Goal: Information Seeking & Learning: Check status

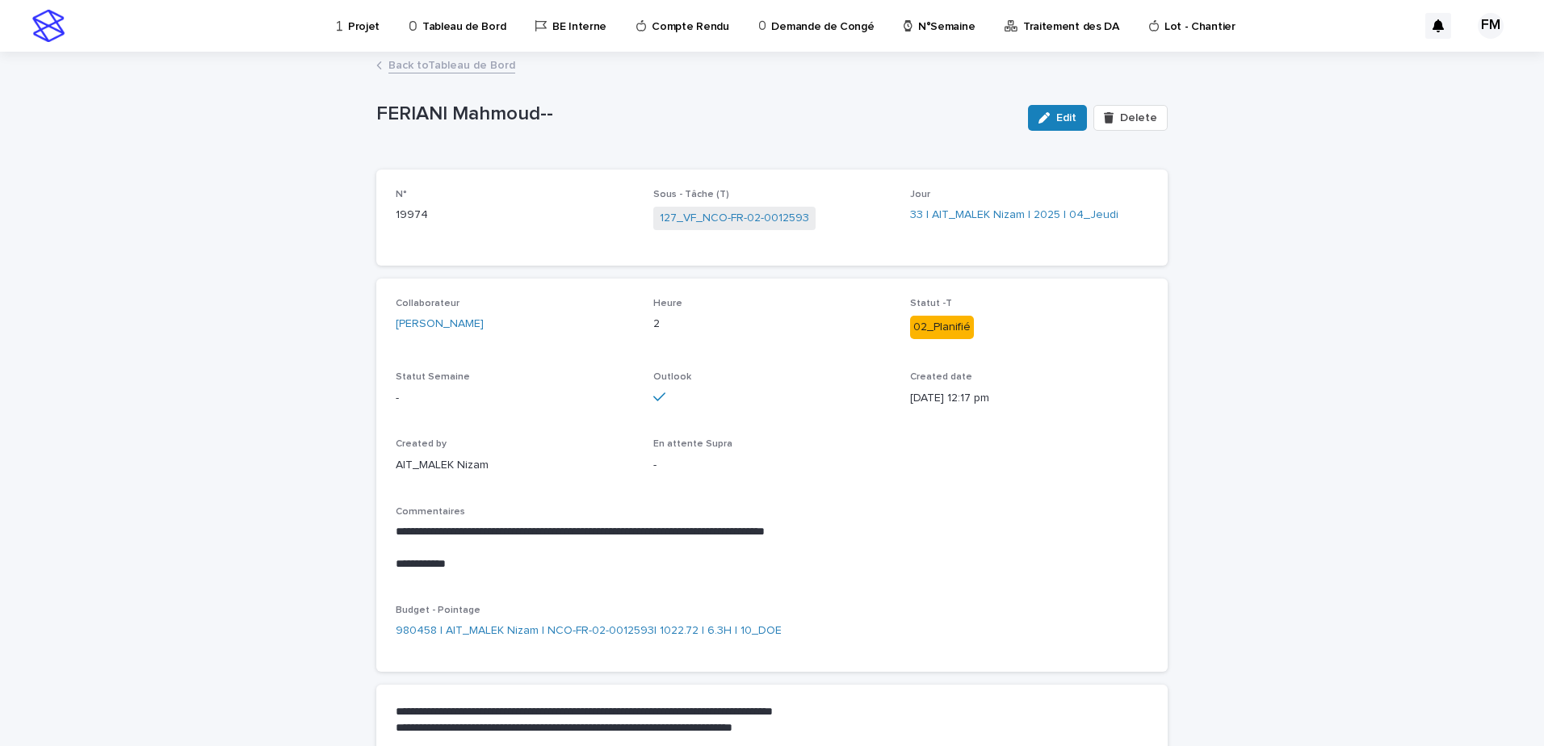
click at [367, 30] on p "Projet" at bounding box center [363, 17] width 31 height 34
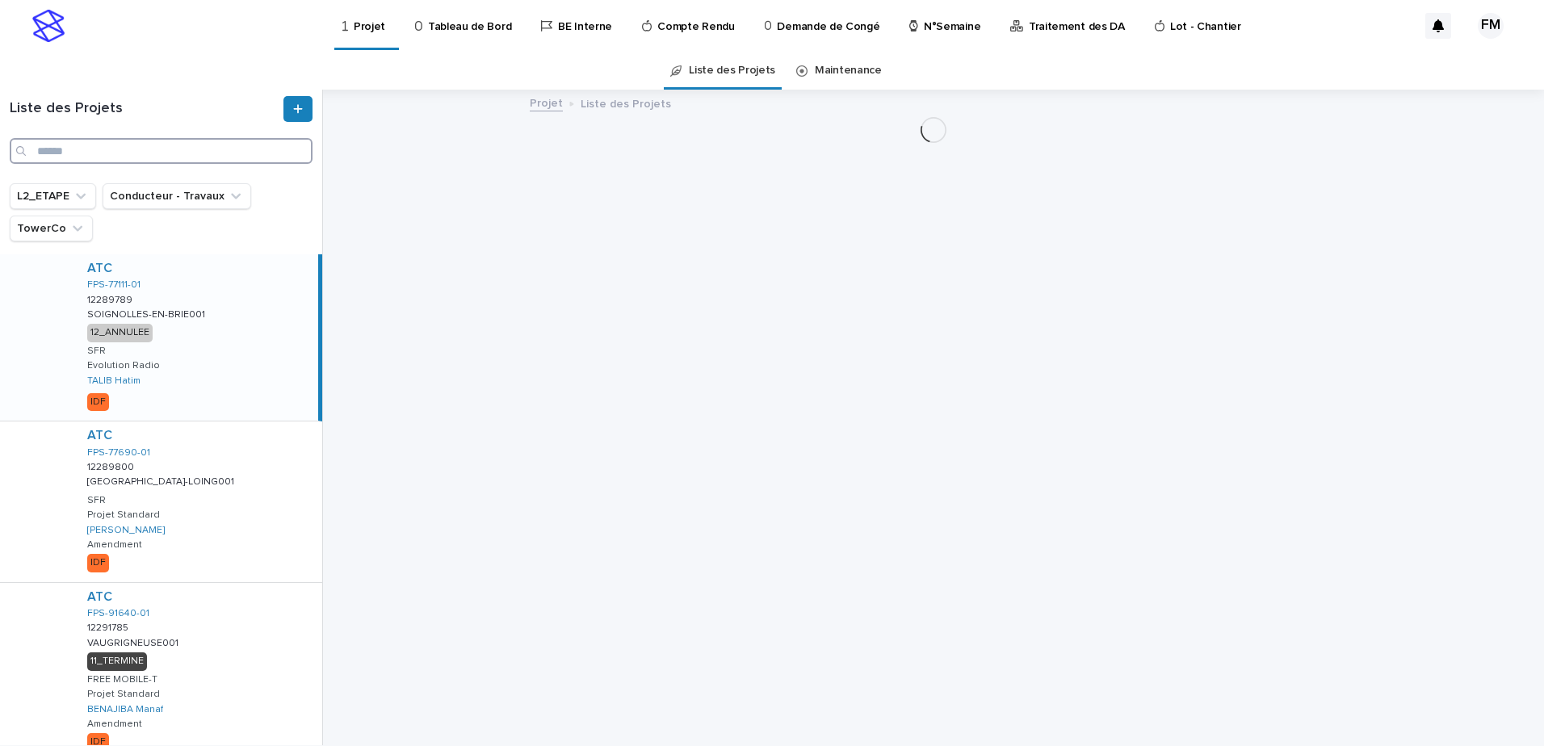
click at [111, 157] on input "Search" at bounding box center [161, 151] width 303 height 26
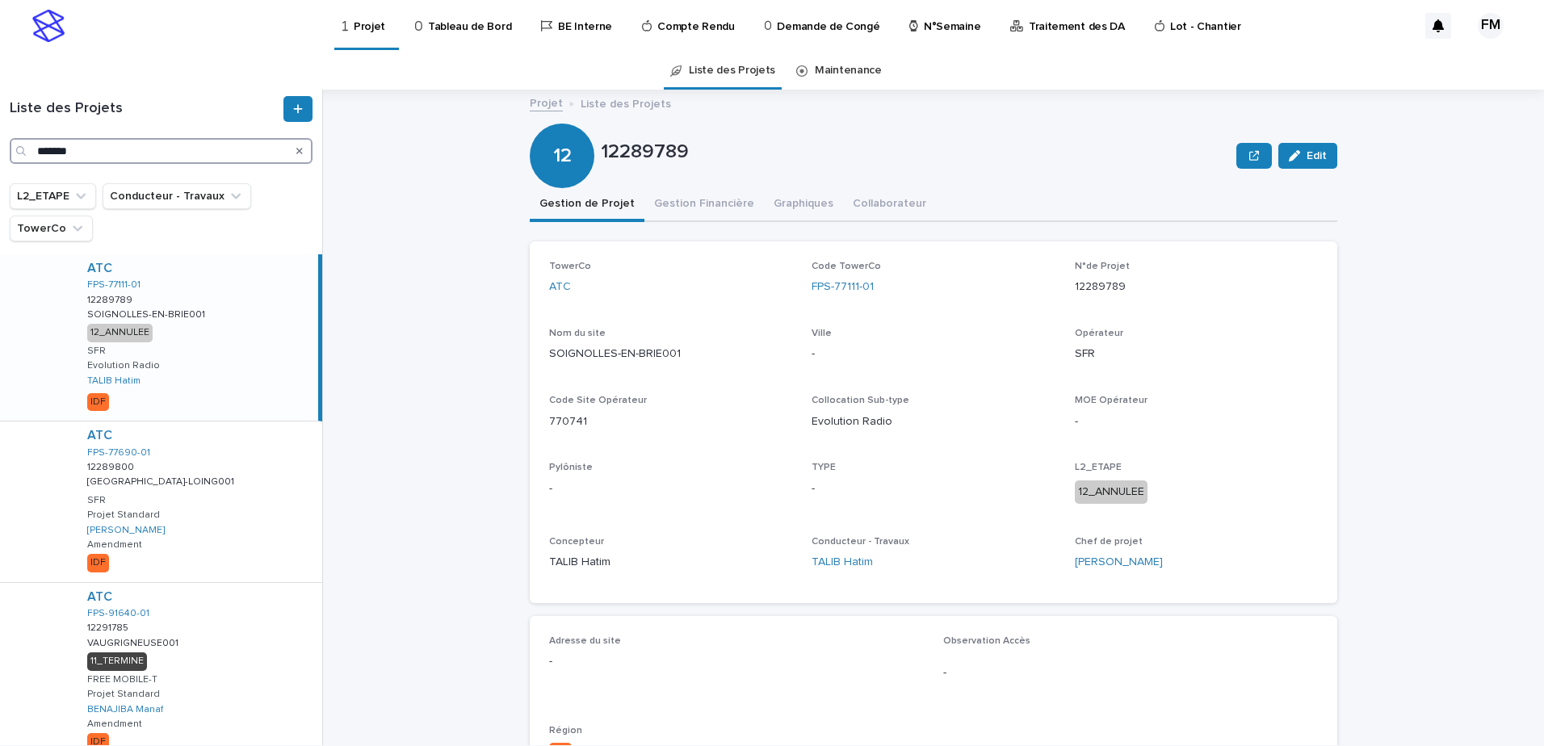
type input "*******"
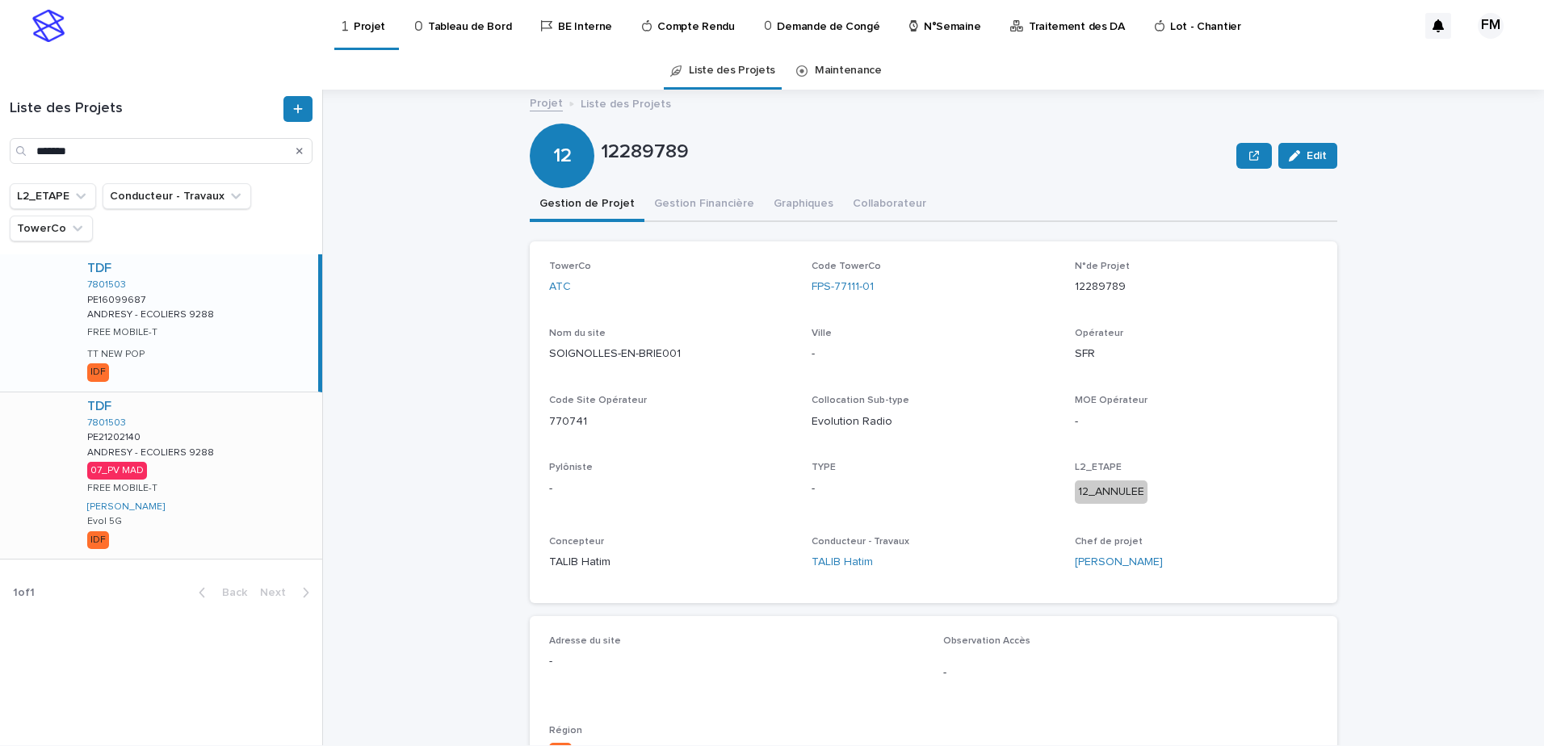
click at [268, 478] on div "TDF 7801503 PE21202140 PE21202140 ANDRESY - ECOLIERS 9288 ANDRESY - ECOLIERS 92…" at bounding box center [198, 476] width 248 height 166
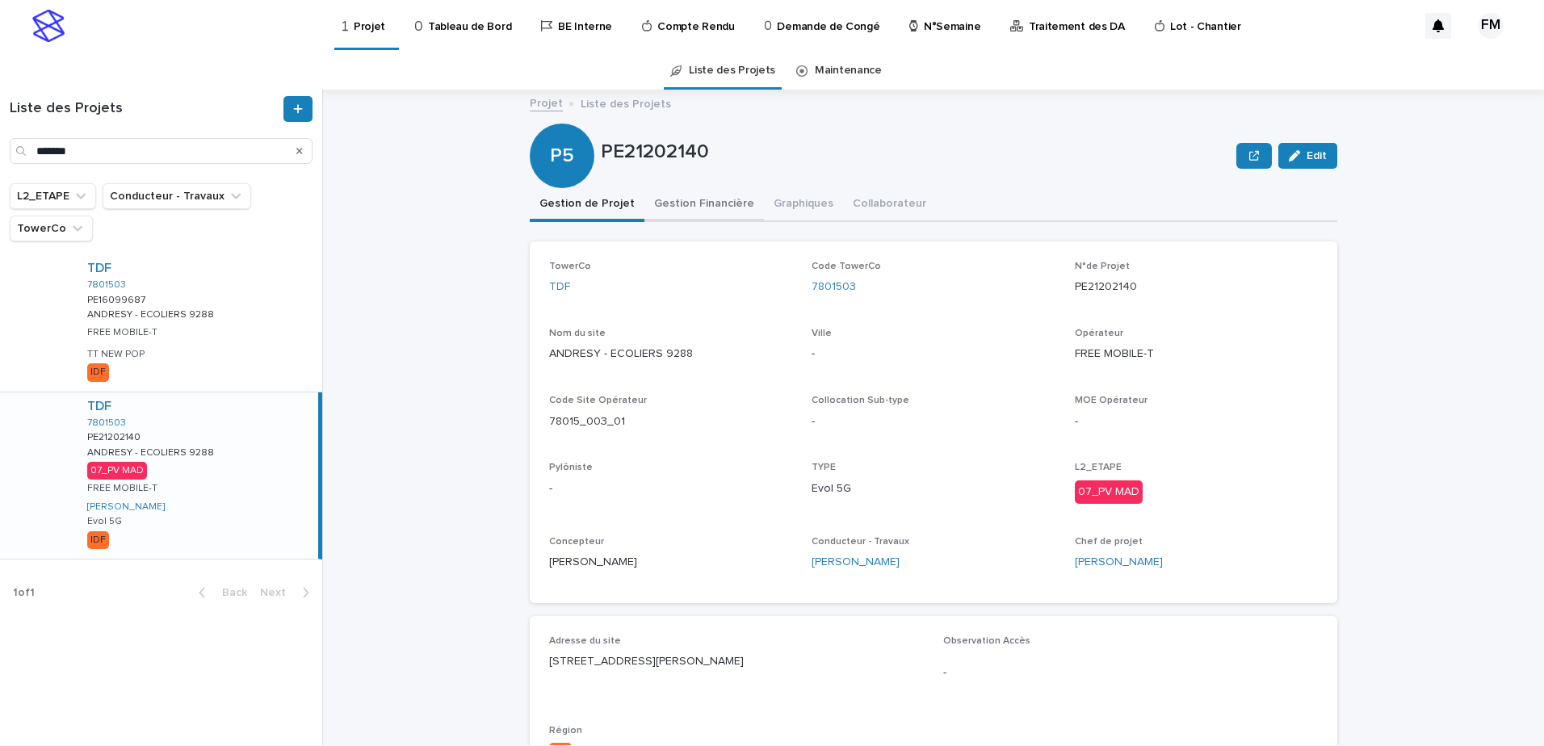
click at [687, 203] on button "Gestion Financière" at bounding box center [705, 205] width 120 height 34
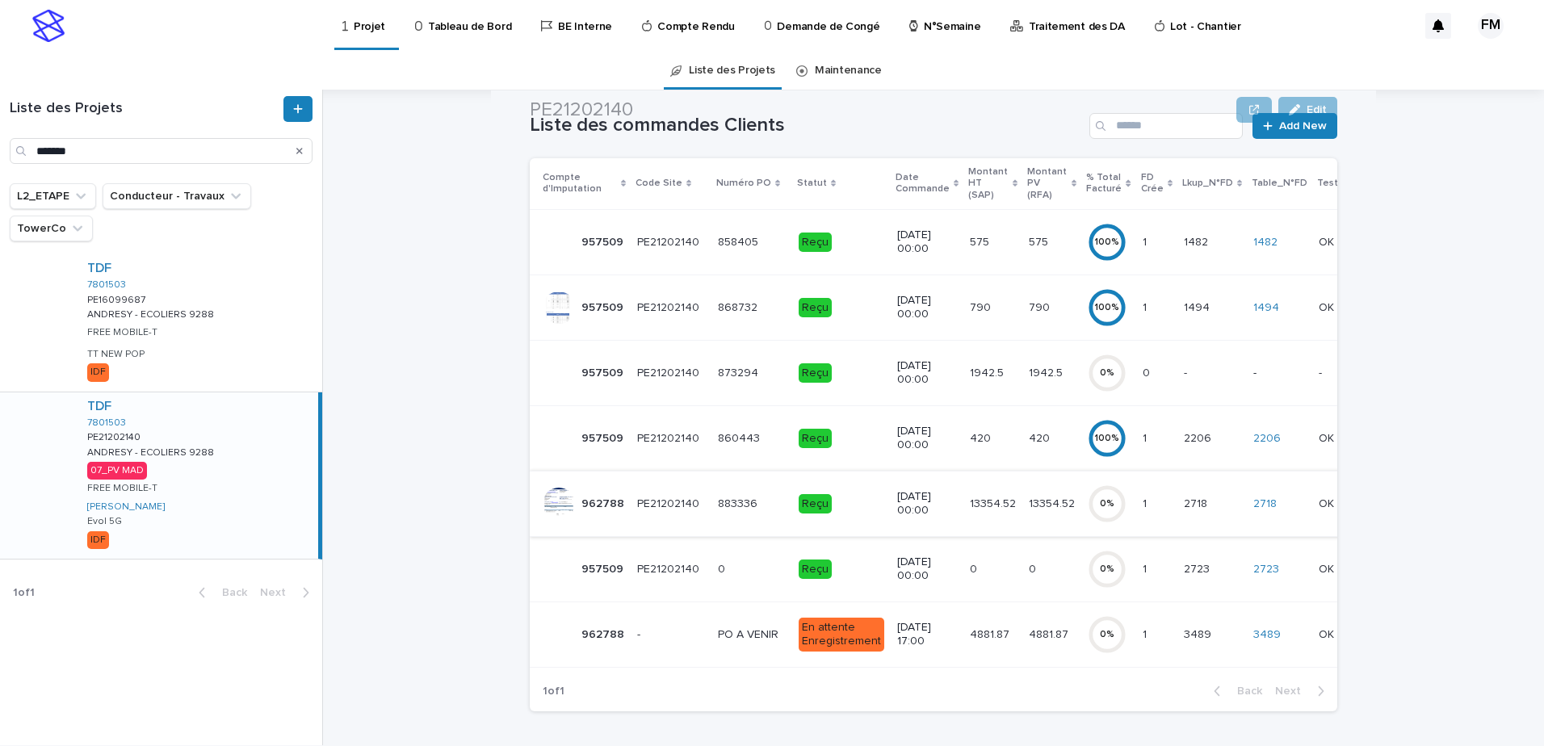
scroll to position [162, 0]
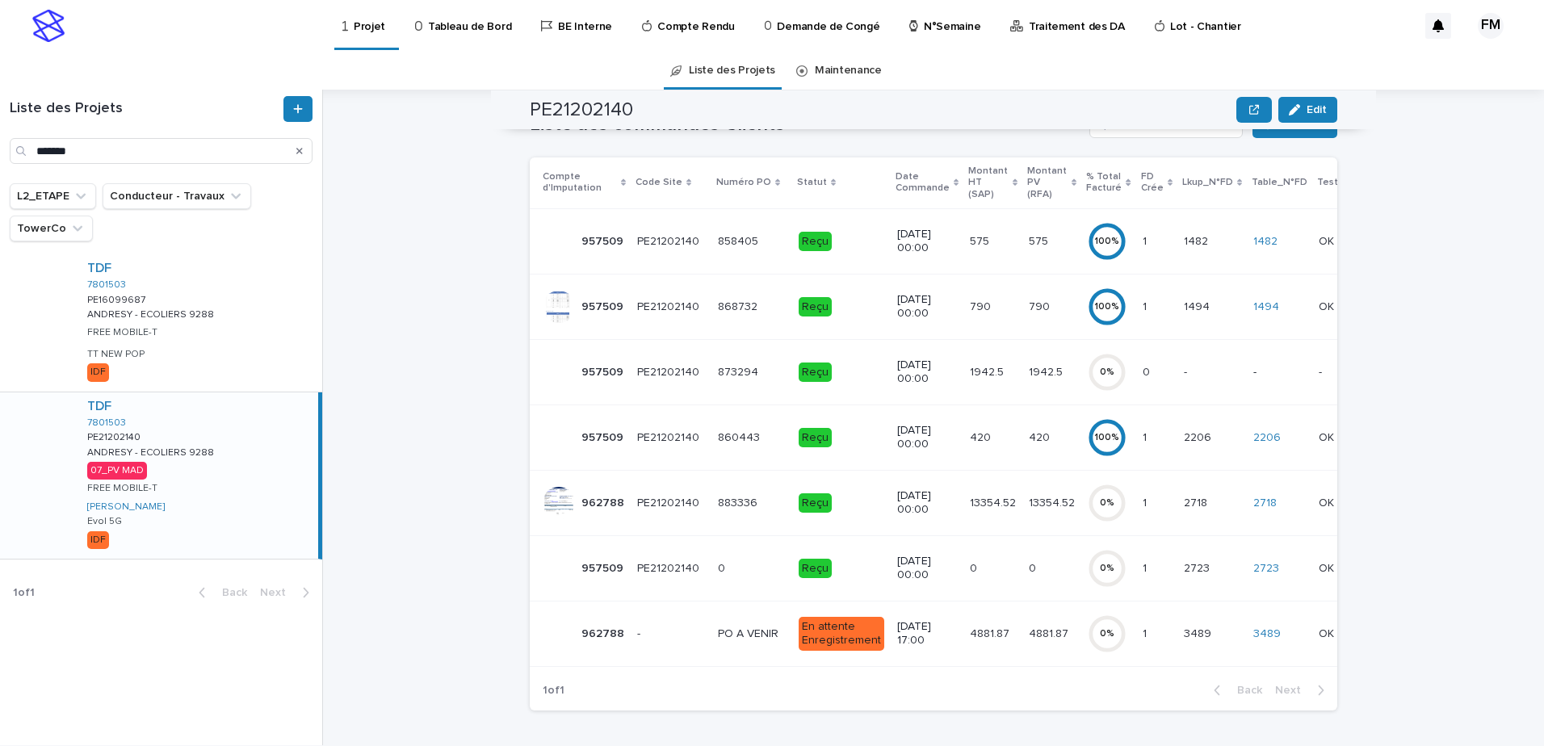
click at [1003, 499] on td "13354.52 13354.52" at bounding box center [993, 502] width 59 height 65
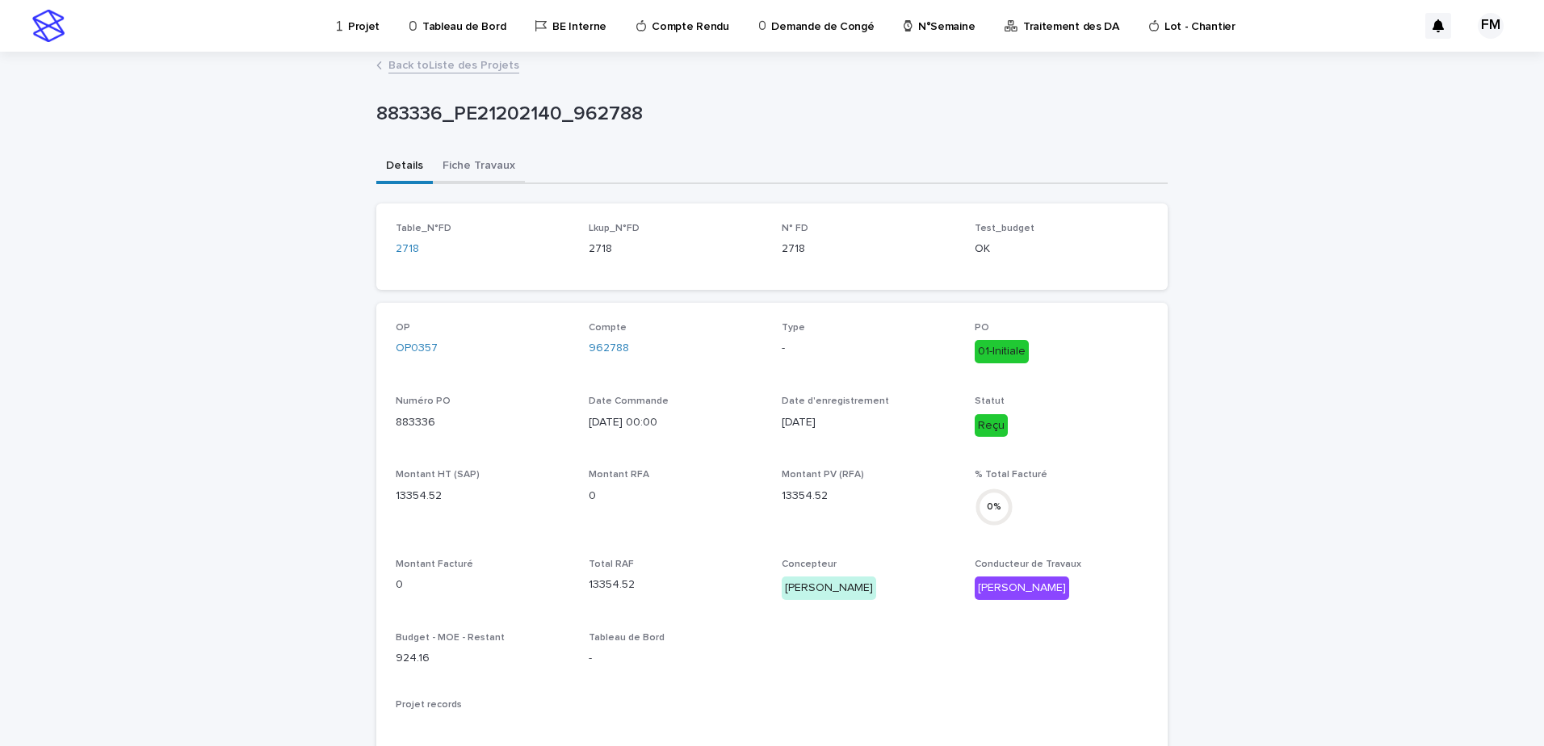
click at [433, 163] on button "Fiche Travaux" at bounding box center [479, 167] width 92 height 34
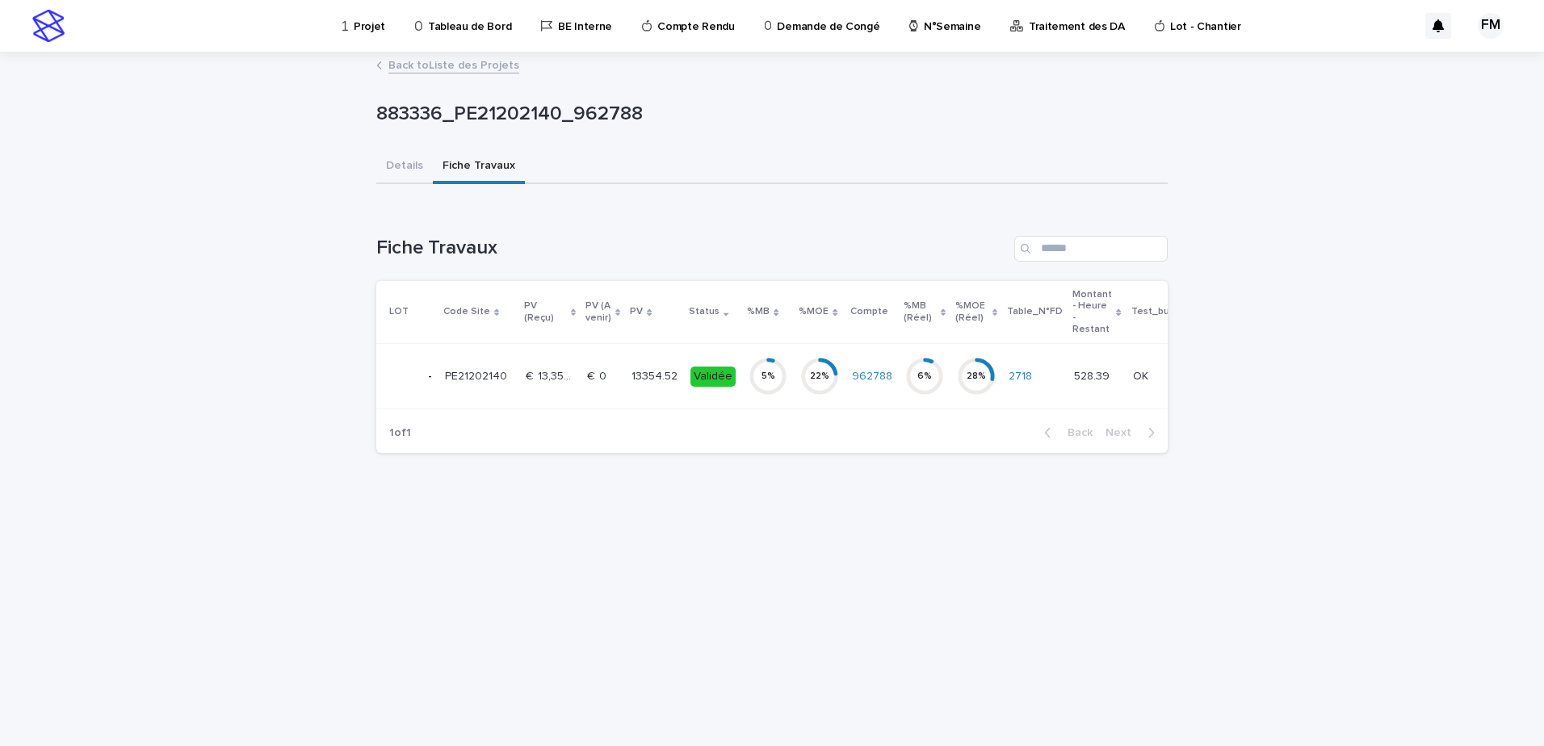
click at [596, 397] on td "€  0 €  0" at bounding box center [603, 376] width 44 height 65
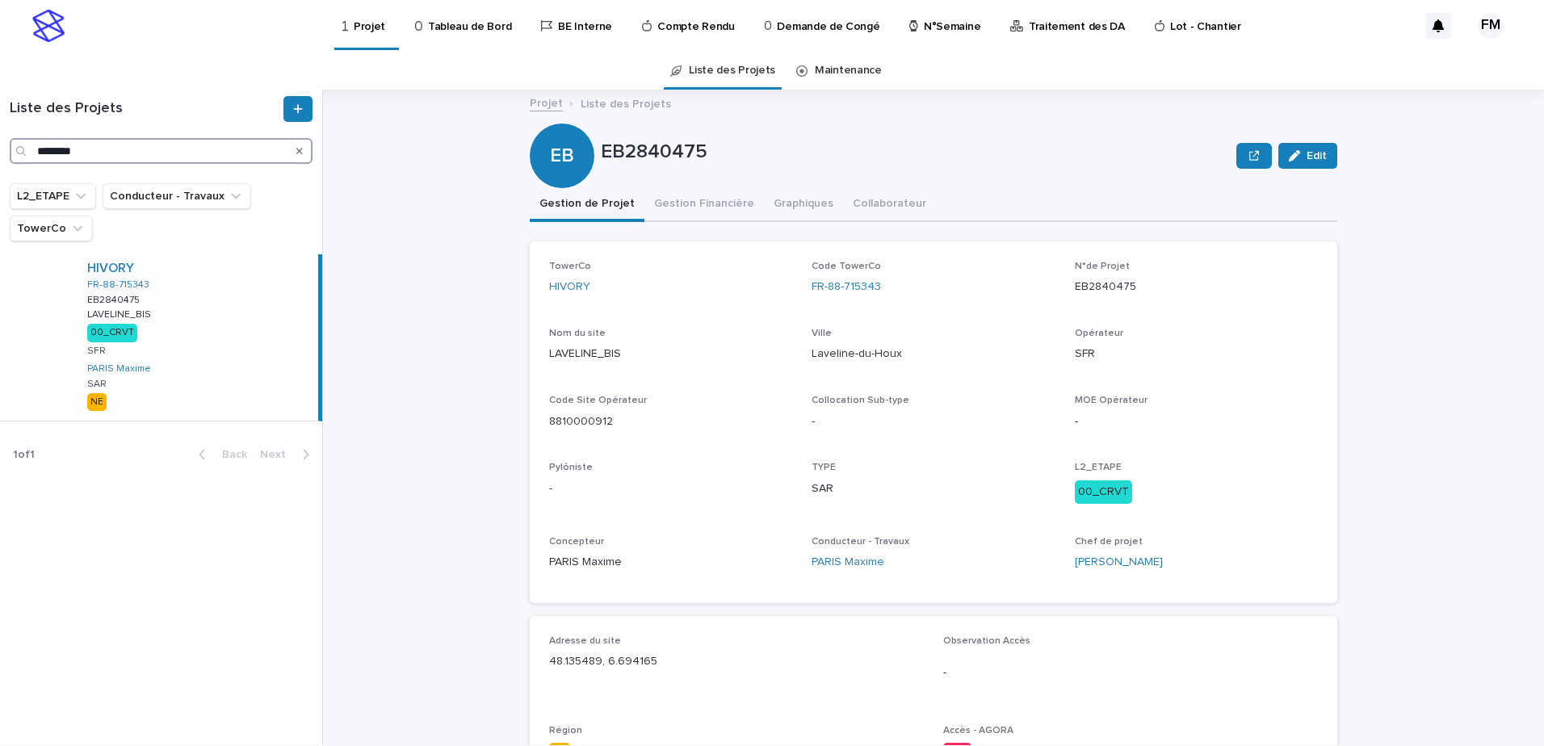
click at [162, 157] on input "********" at bounding box center [161, 151] width 303 height 26
drag, startPoint x: 162, startPoint y: 157, endPoint x: 151, endPoint y: 116, distance: 42.7
click at [151, 126] on div "Liste des Projets ********" at bounding box center [161, 130] width 322 height 68
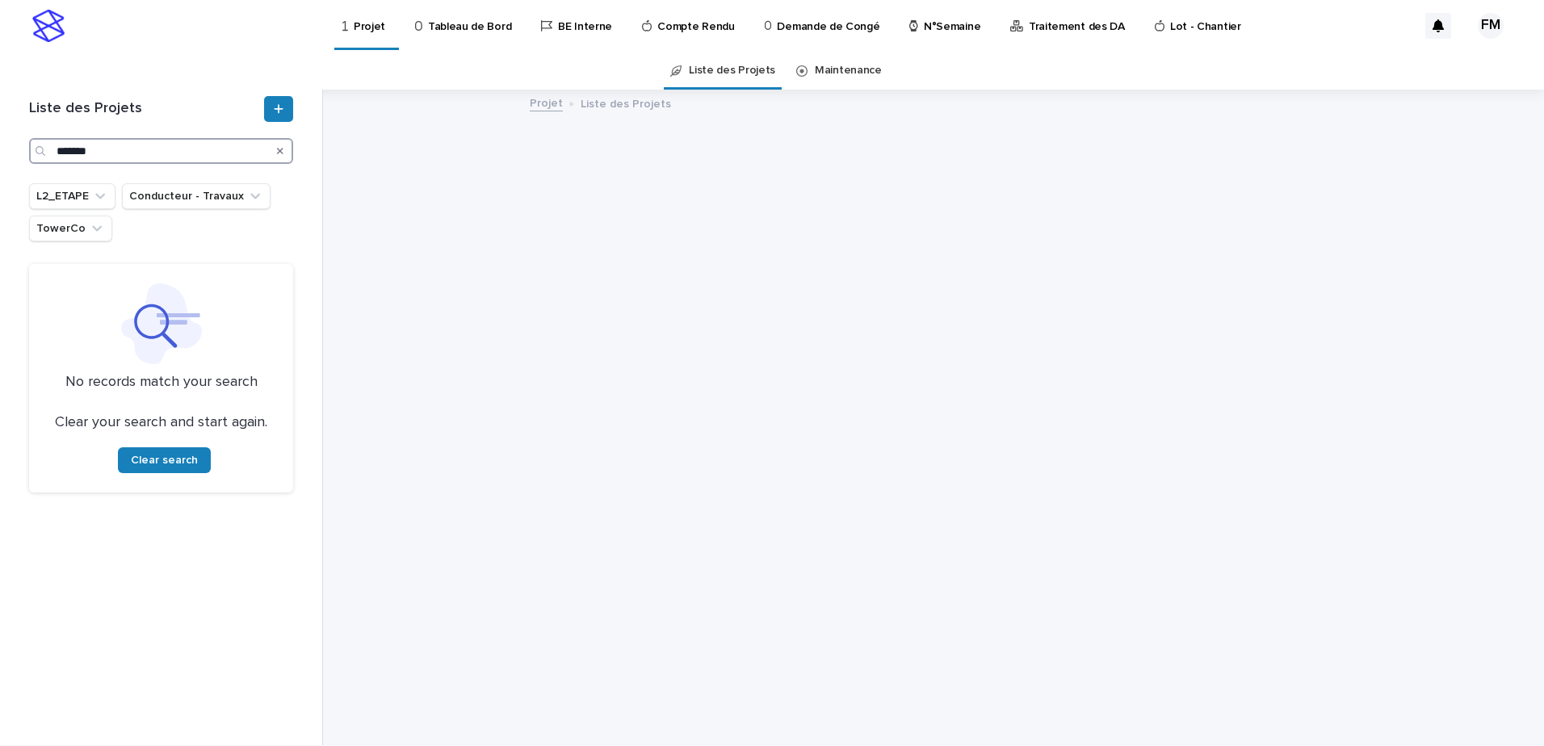
type input "*******"
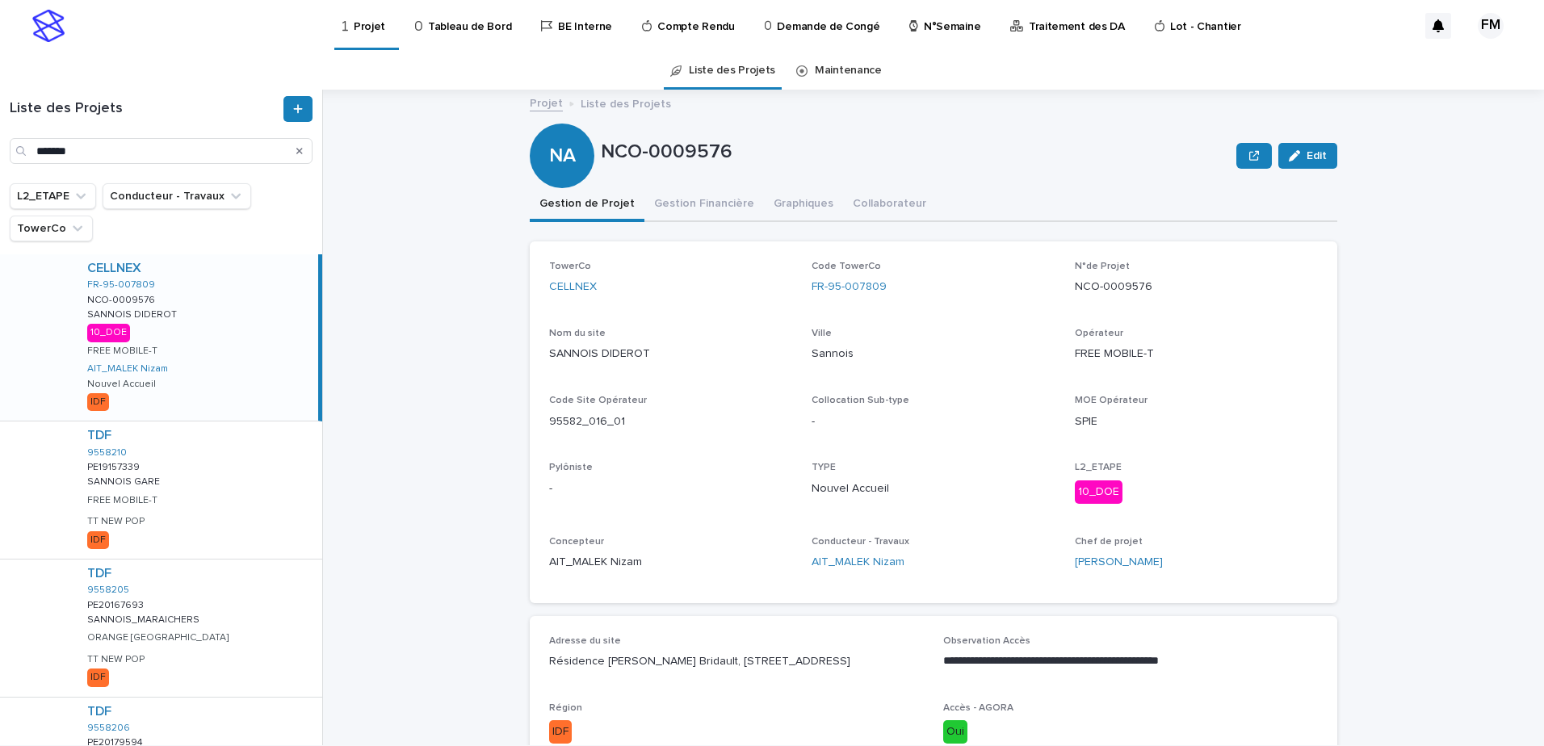
click at [166, 356] on div "CELLNEX FR-95-007809 NCO-0009576 NCO-0009576 [GEOGRAPHIC_DATA] 10_DOE FREE MOBI…" at bounding box center [196, 337] width 244 height 166
click at [682, 217] on button "Gestion Financière" at bounding box center [705, 205] width 120 height 34
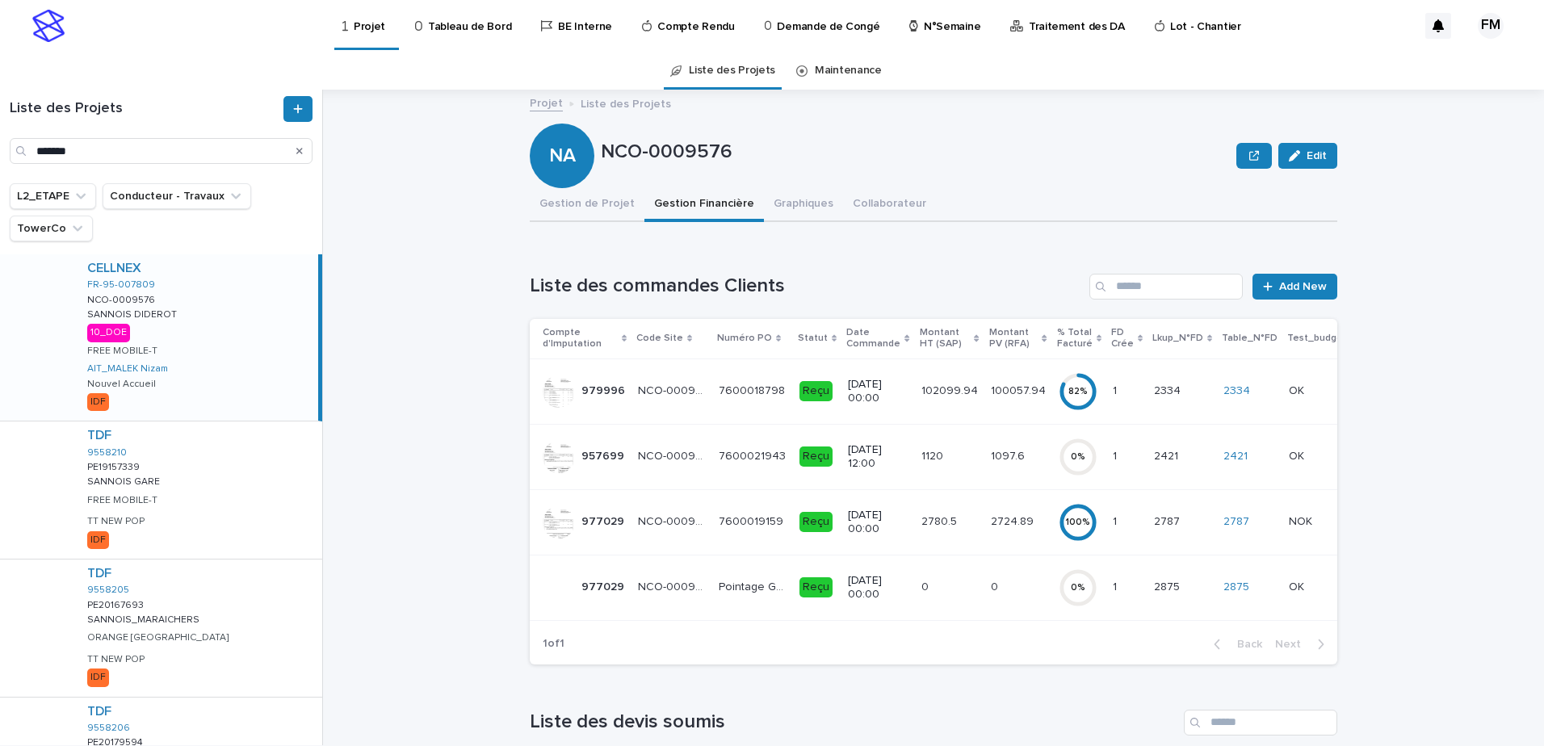
click at [926, 396] on p "102099.94" at bounding box center [952, 389] width 60 height 17
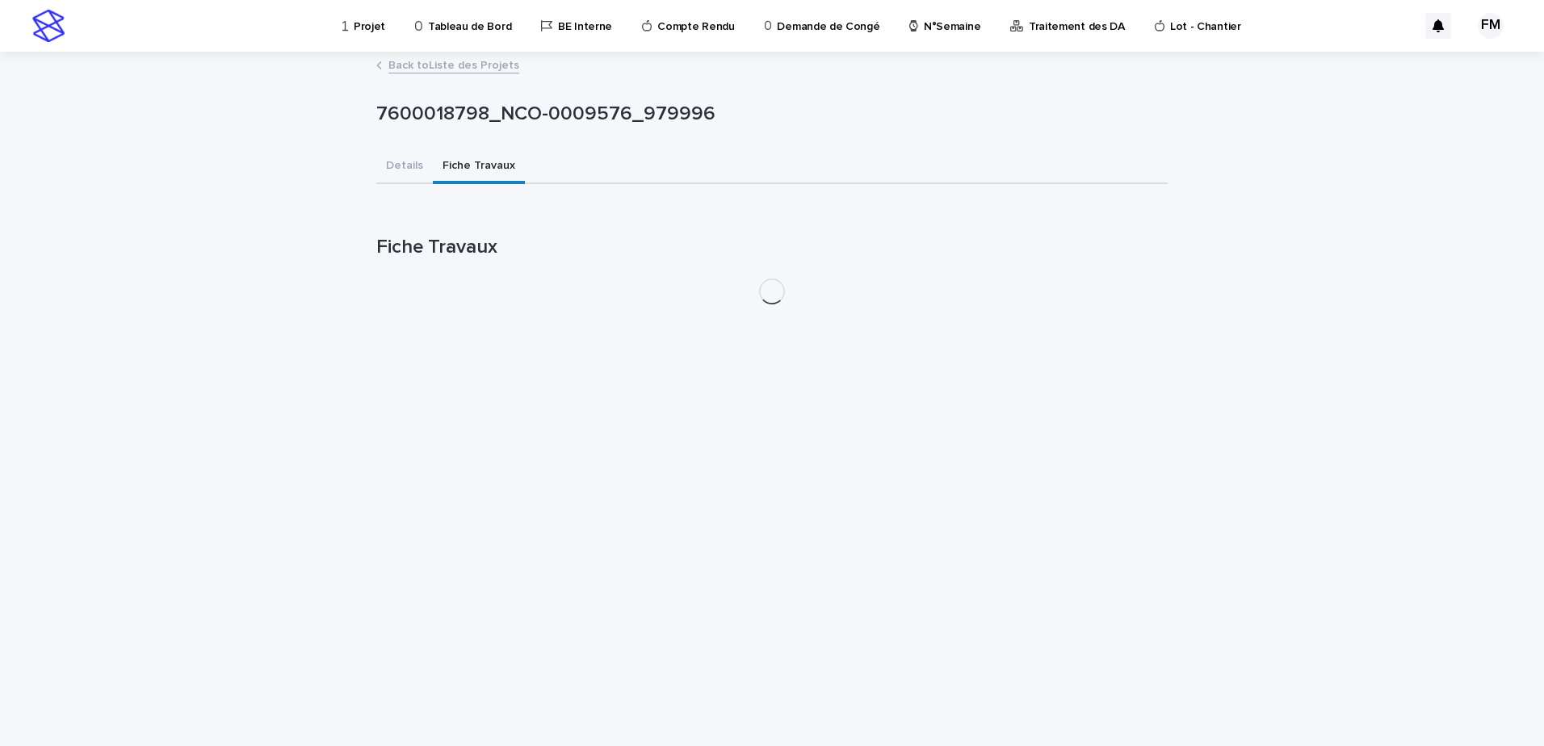
click at [472, 173] on button "Fiche Travaux" at bounding box center [479, 167] width 92 height 34
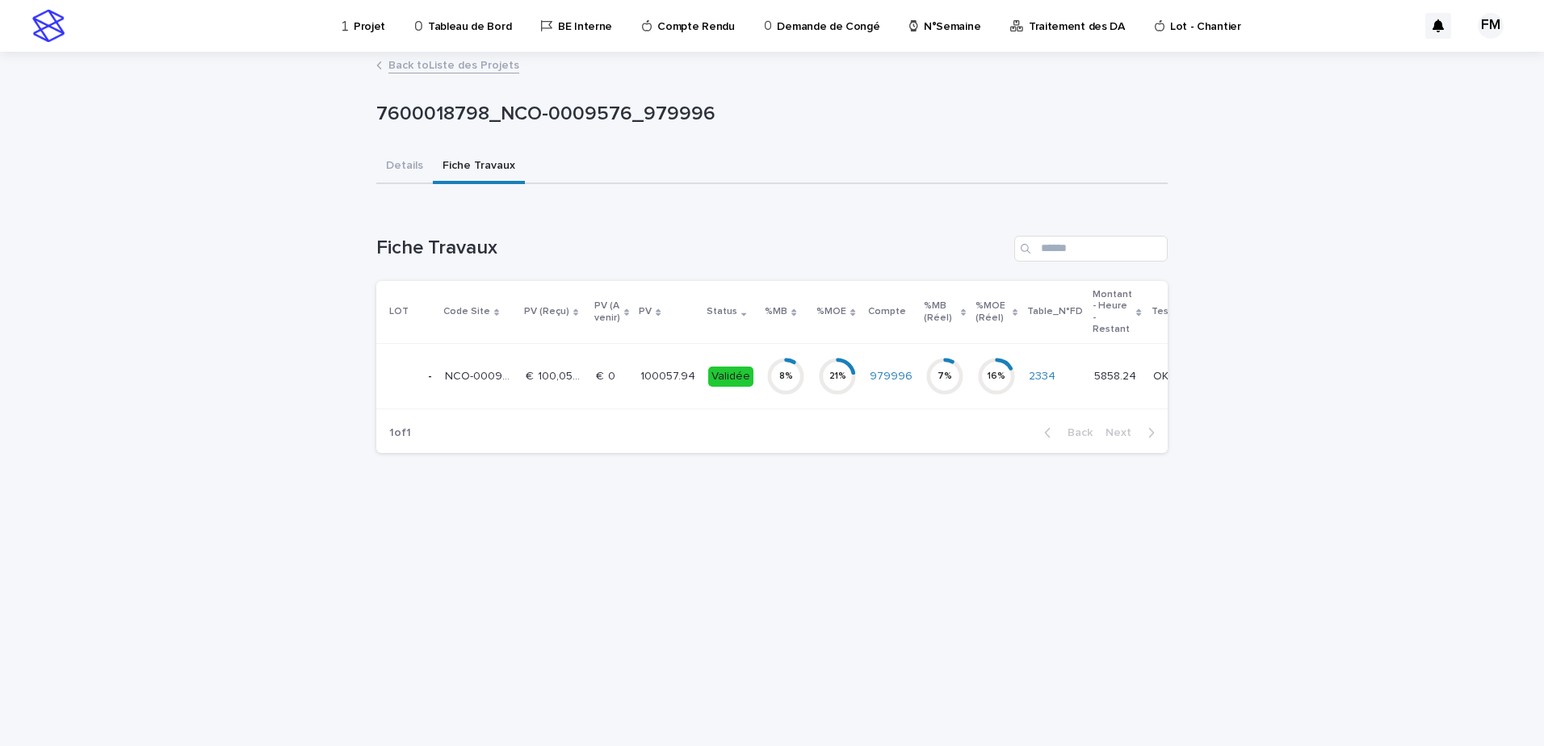
click at [716, 400] on td "Validée" at bounding box center [731, 376] width 58 height 65
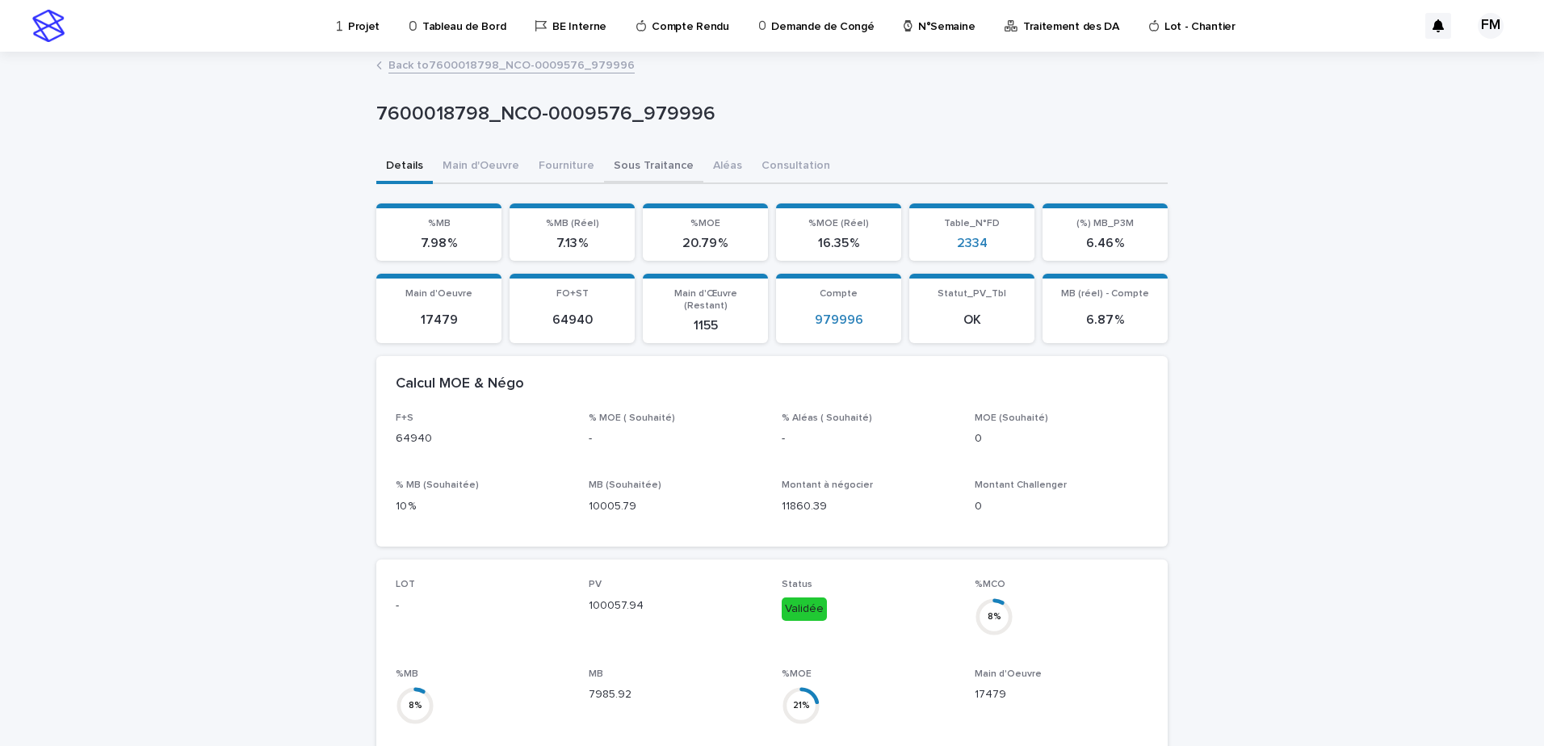
click at [630, 179] on button "Sous Traitance" at bounding box center [653, 167] width 99 height 34
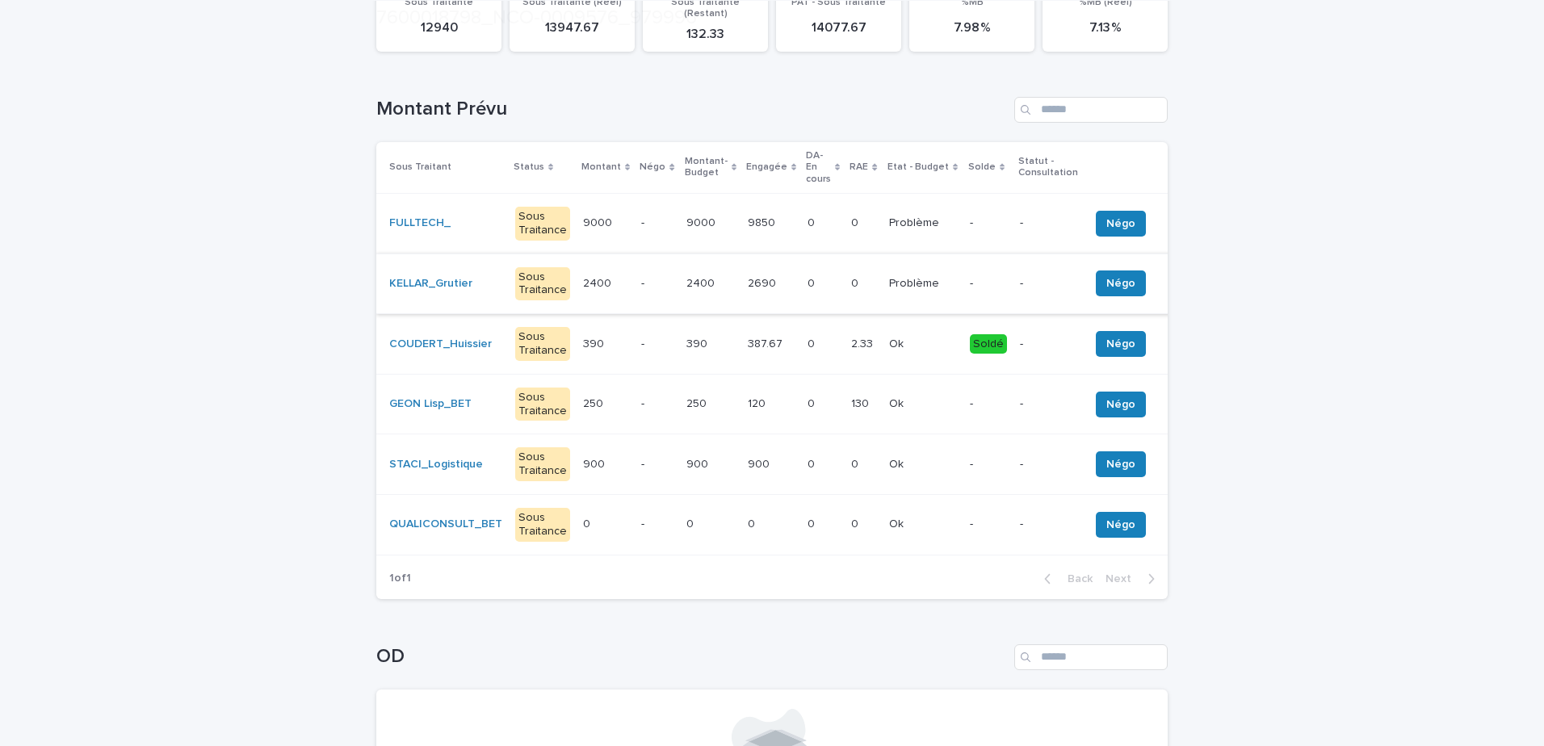
scroll to position [242, 0]
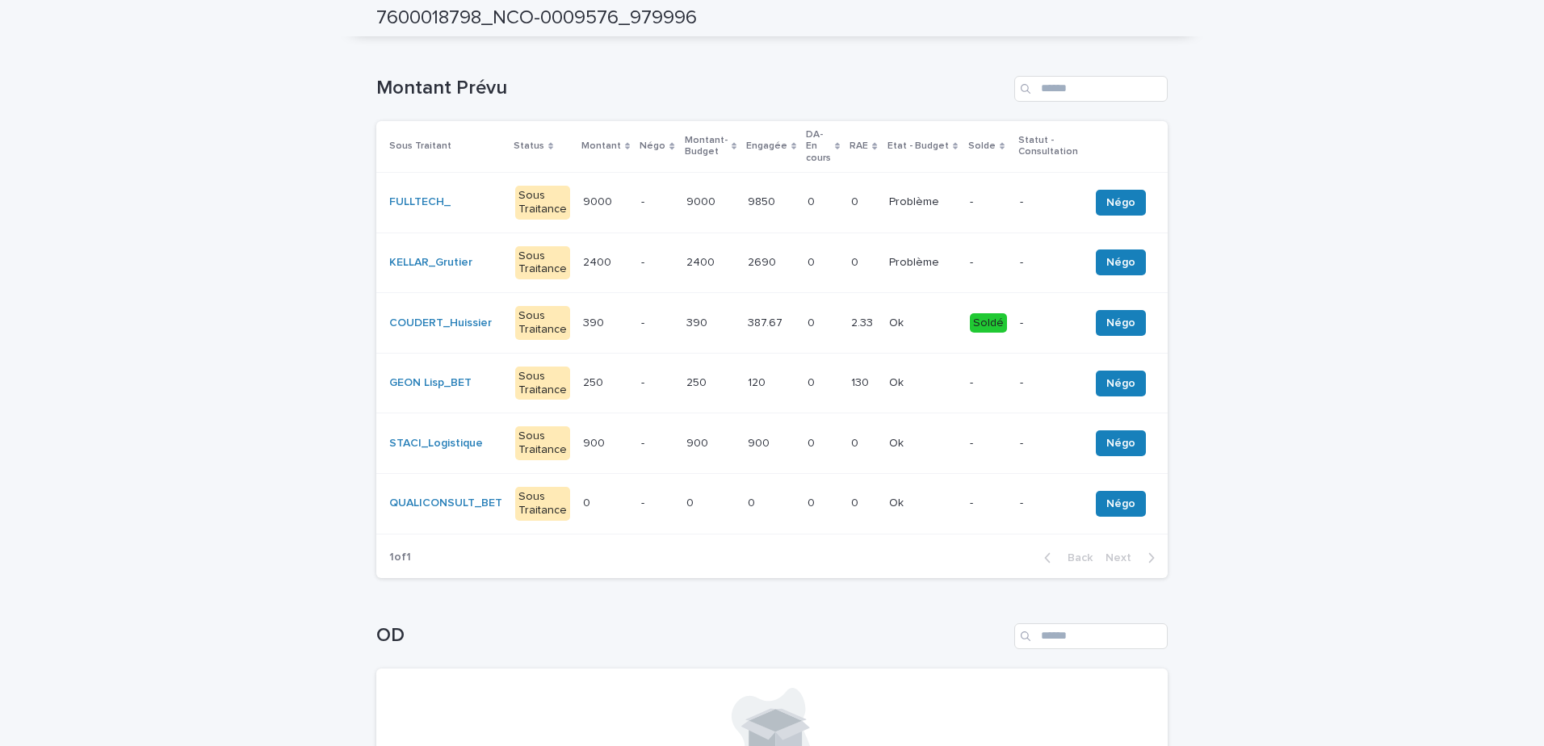
click at [730, 363] on td "250 250" at bounding box center [710, 383] width 61 height 61
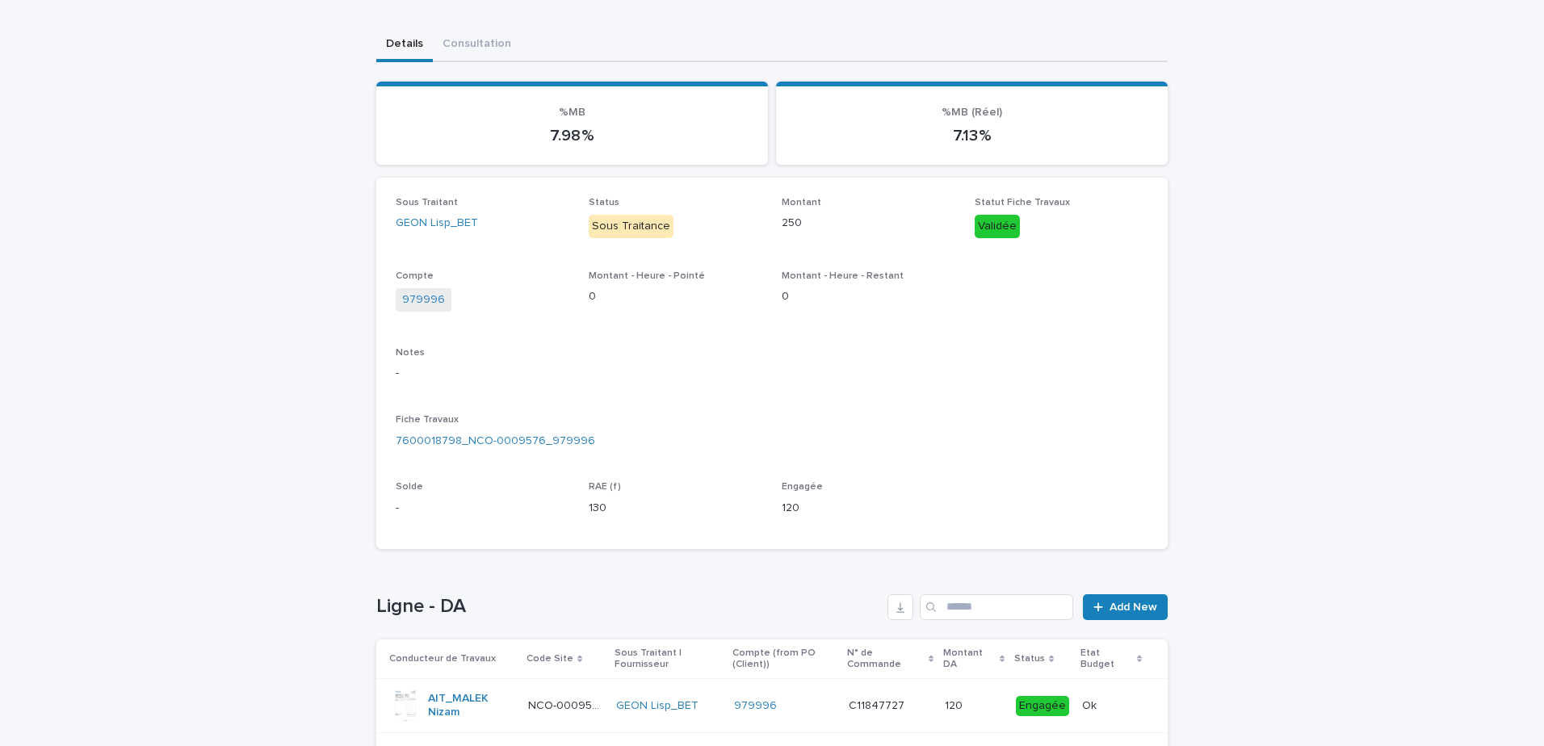
scroll to position [184, 0]
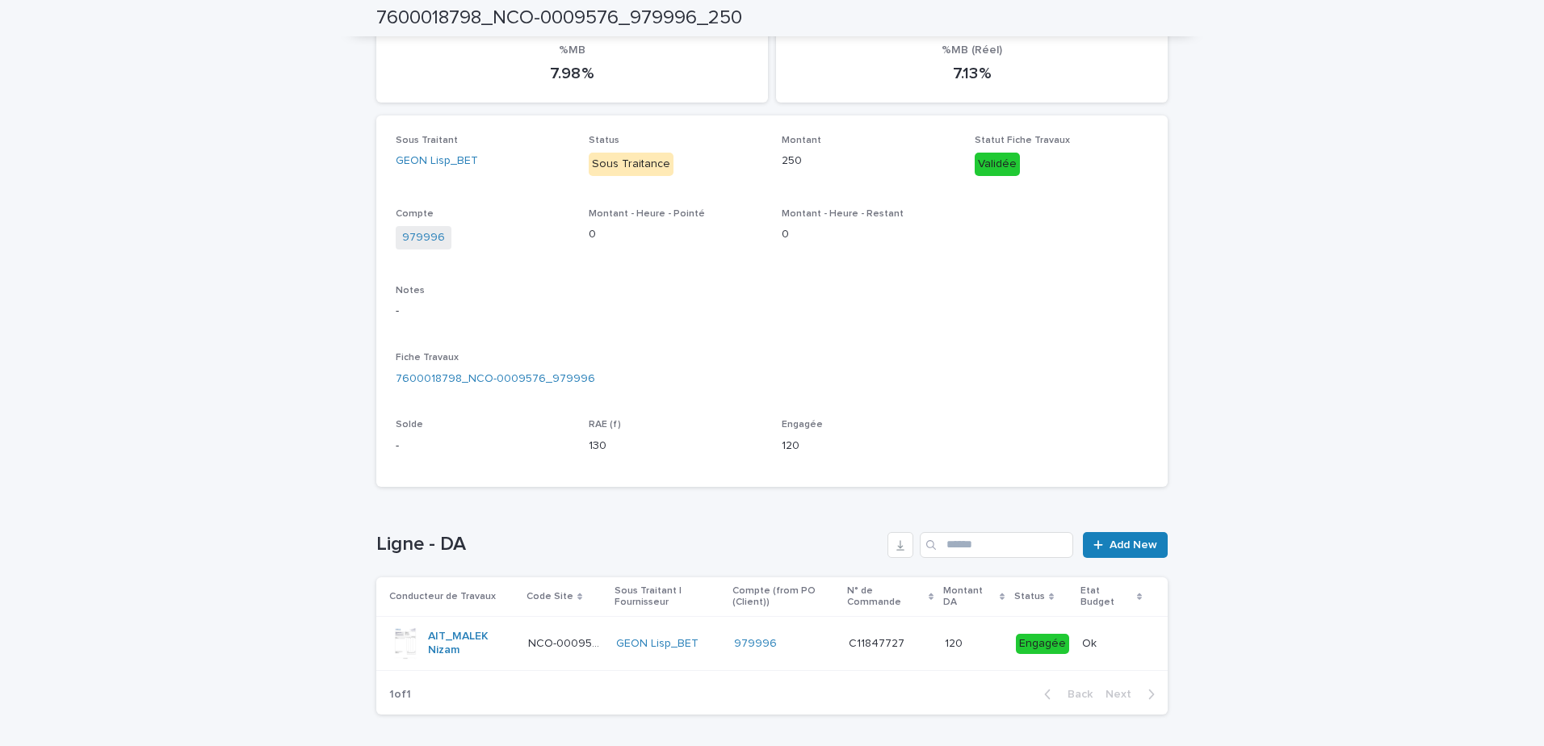
click at [863, 659] on td "C11847727 C11847727" at bounding box center [890, 644] width 96 height 54
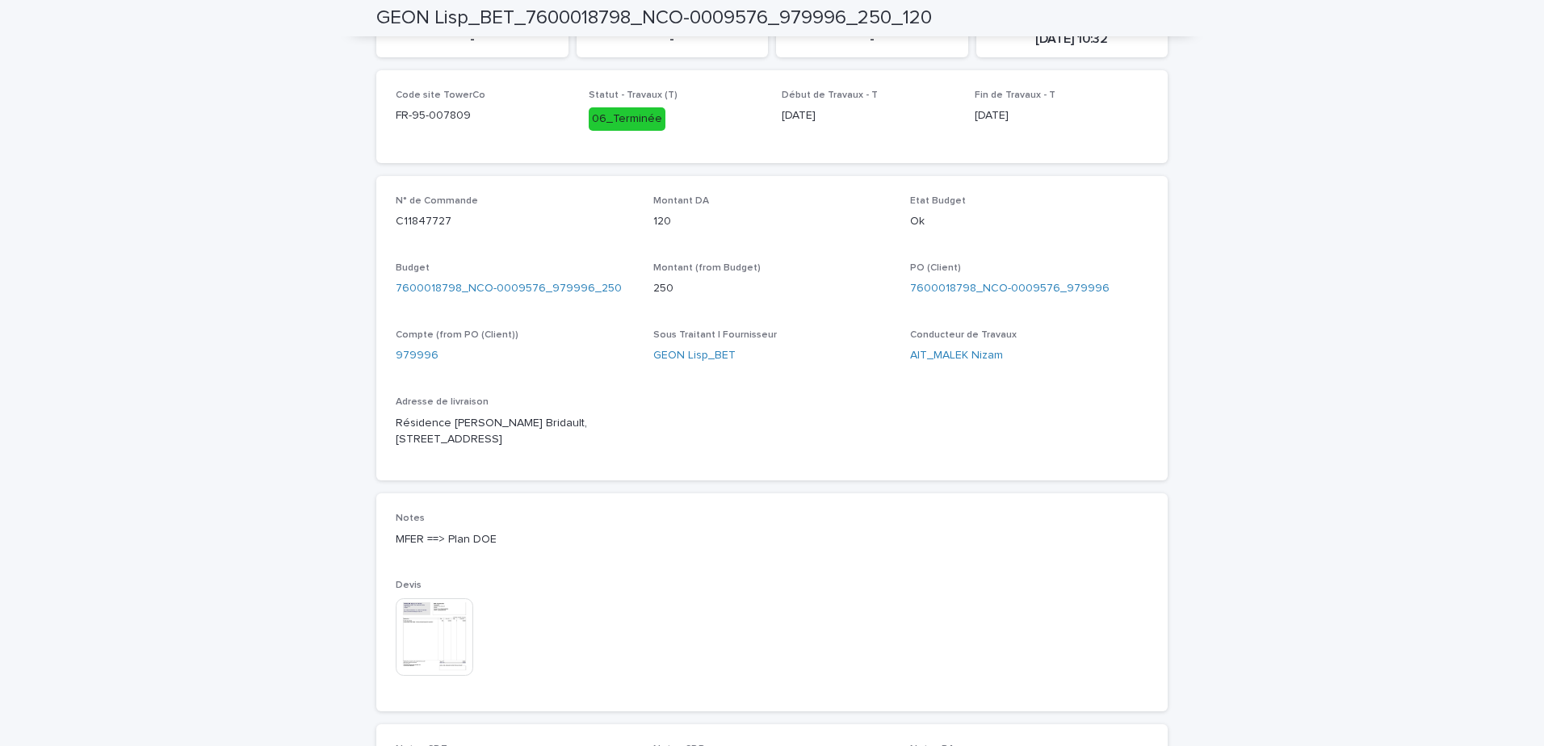
scroll to position [485, 0]
click at [439, 619] on img at bounding box center [435, 636] width 78 height 78
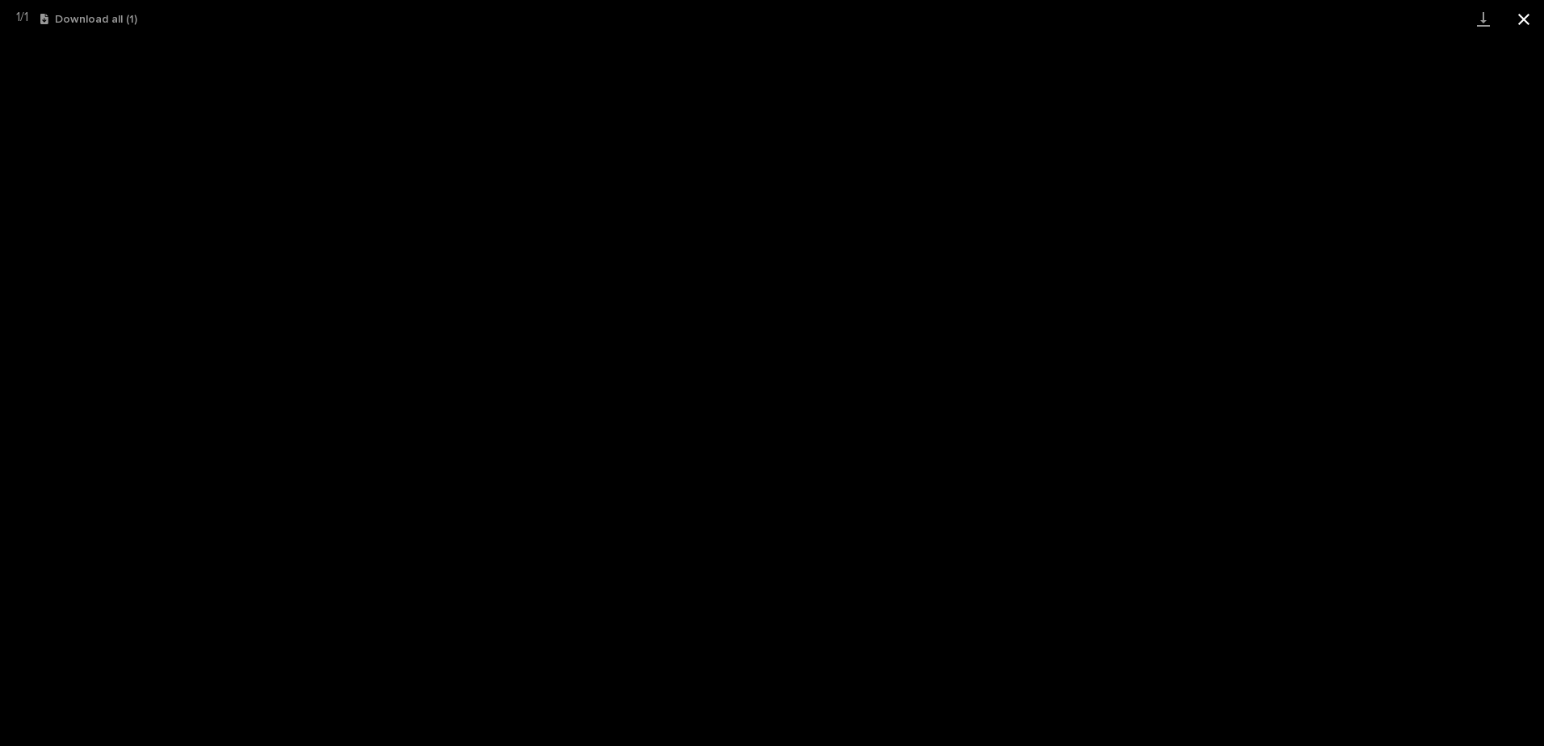
click at [1523, 27] on button "Close gallery" at bounding box center [1524, 19] width 40 height 38
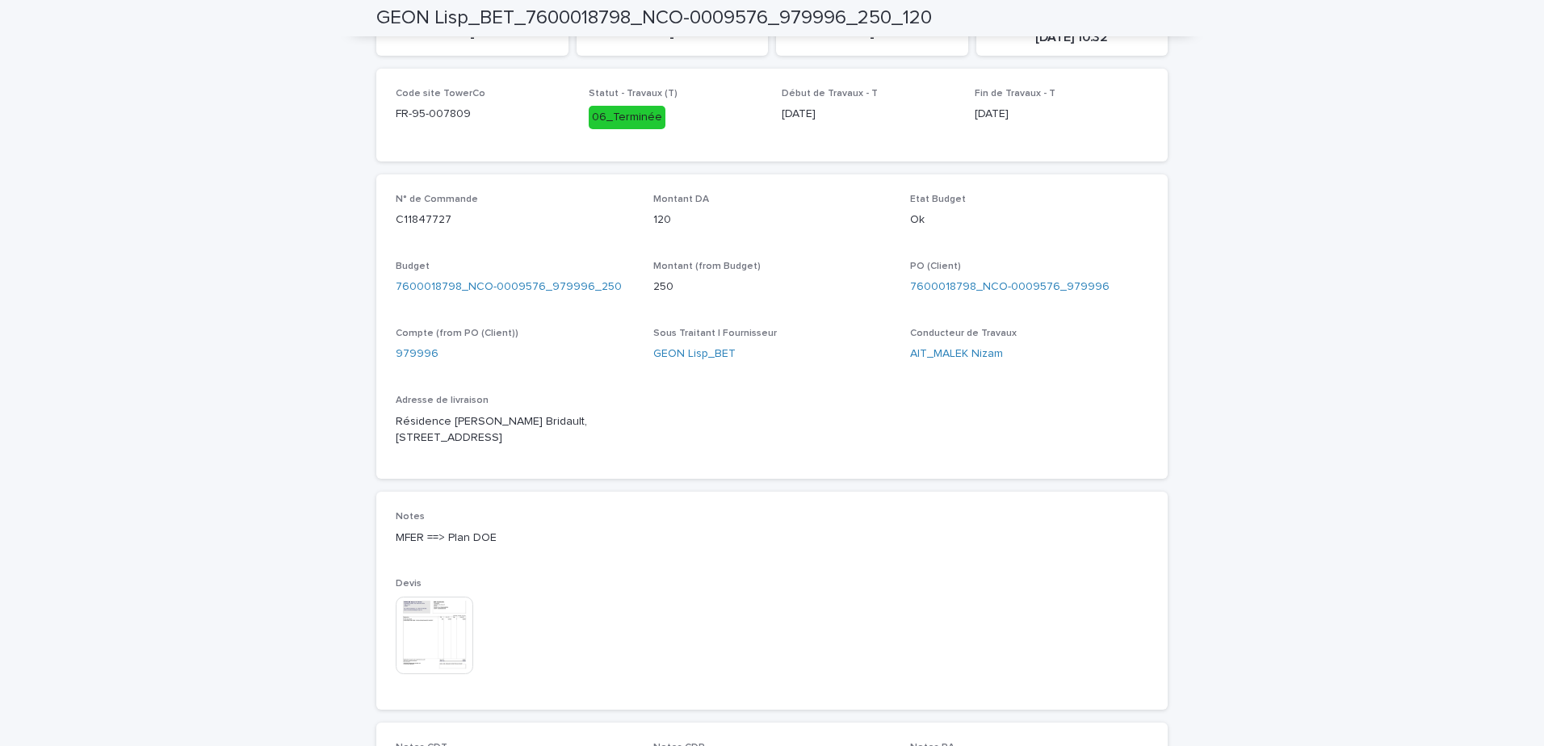
click at [1190, 409] on div "Loading... Saving… Loading... Saving… GEON Lisp_BET_7600018798_NCO-0009576_9799…" at bounding box center [772, 285] width 1544 height 1433
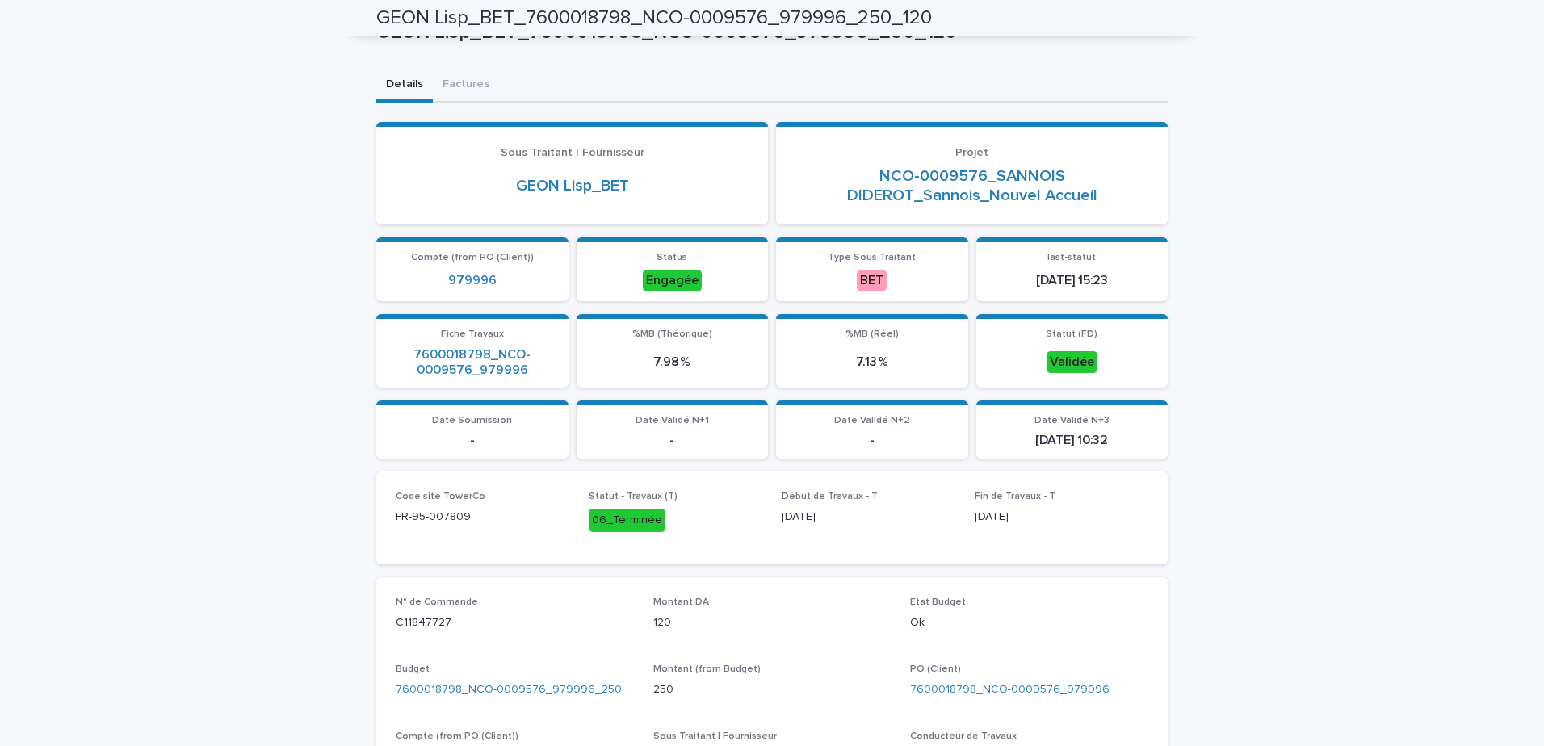
scroll to position [81, 0]
